Goal: Navigation & Orientation: Find specific page/section

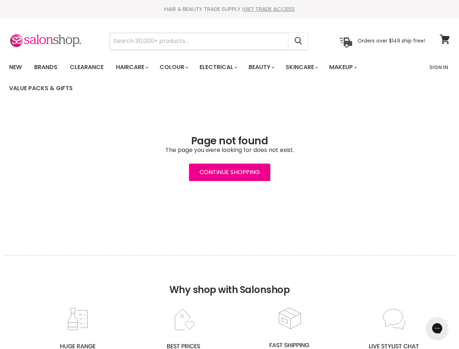
click at [199, 41] on input "Search" at bounding box center [199, 41] width 179 height 17
click at [298, 41] on icon "Search" at bounding box center [297, 41] width 7 height 8
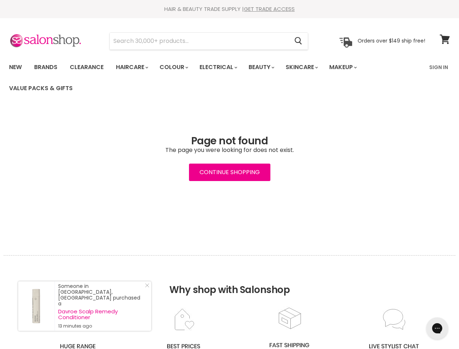
click at [134, 67] on link "Haircare" at bounding box center [131, 67] width 42 height 15
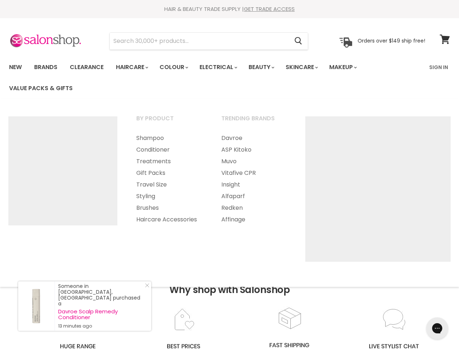
click at [178, 67] on link "Colour" at bounding box center [173, 67] width 38 height 15
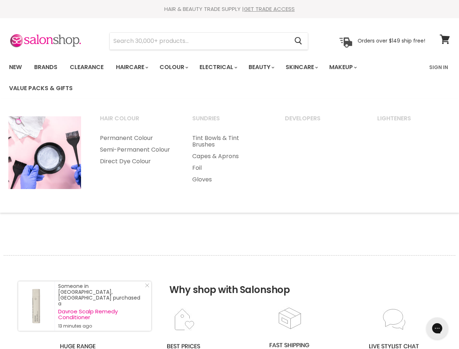
click at [223, 67] on link "Electrical" at bounding box center [218, 67] width 48 height 15
